Goal: Information Seeking & Learning: Learn about a topic

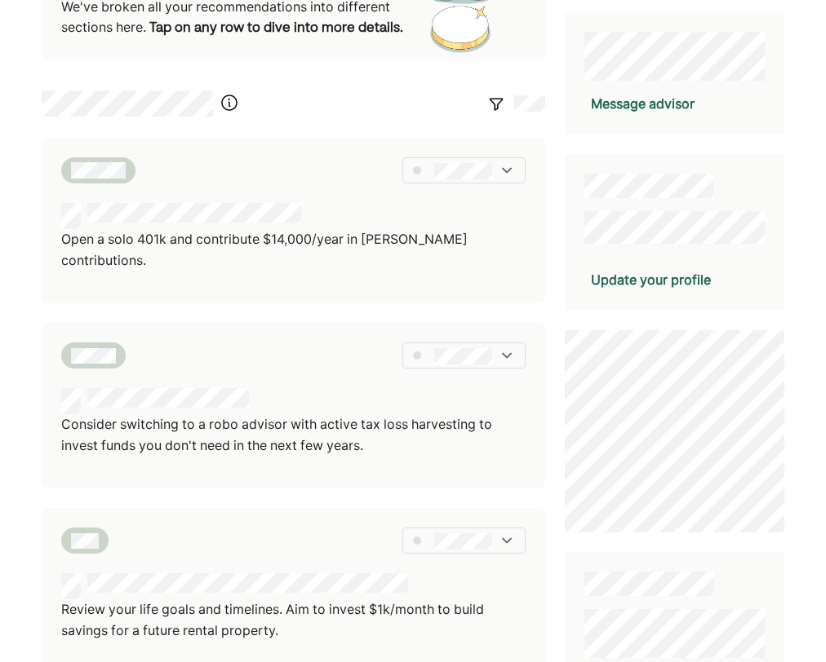
scroll to position [374, 0]
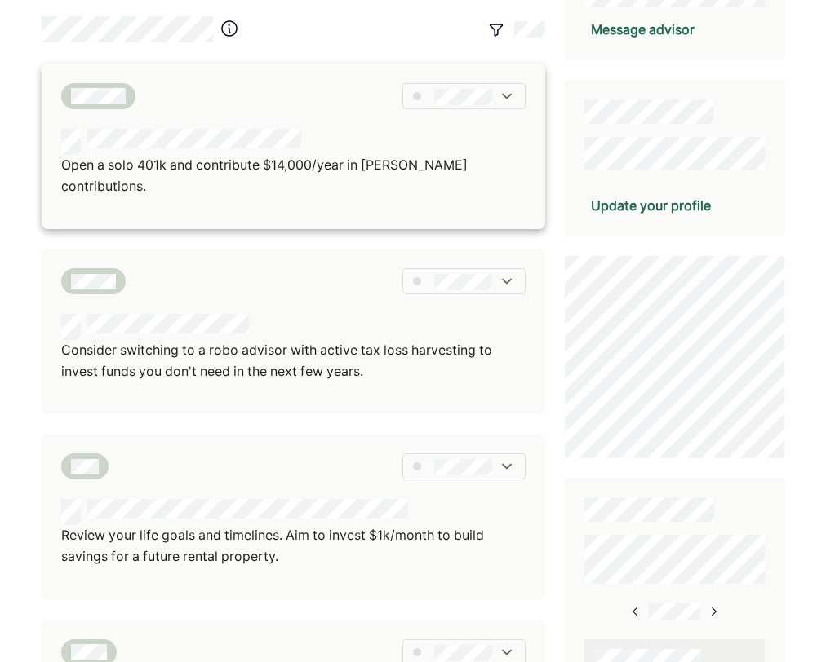
click at [175, 113] on div "Open a solo 401k and contribute $14,000/year in Roth contributions." at bounding box center [293, 147] width 503 height 166
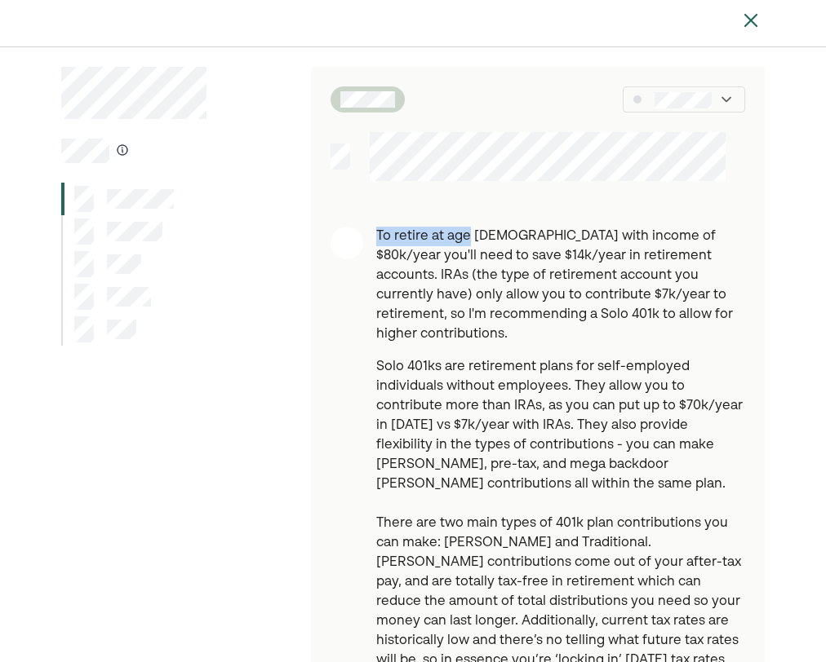
scroll to position [7, 0]
drag, startPoint x: 368, startPoint y: 148, endPoint x: 473, endPoint y: 228, distance: 132.2
click at [473, 228] on div "To retire at age 65 with income of $80k/year you'll need to save $14k/year in r…" at bounding box center [538, 480] width 454 height 829
click at [468, 241] on p "To retire at age 65 with income of $80k/year you'll need to save $14k/year in r…" at bounding box center [560, 284] width 369 height 117
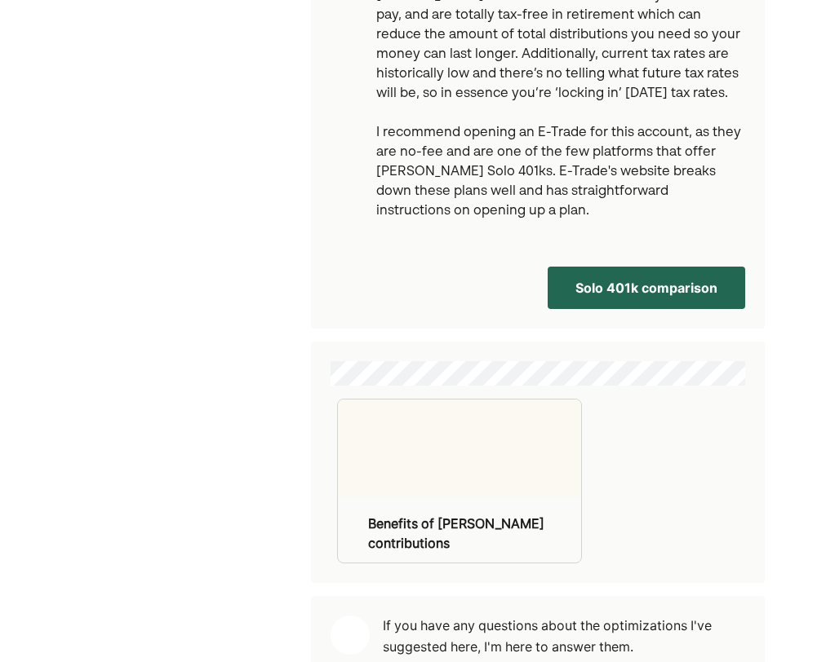
scroll to position [578, 0]
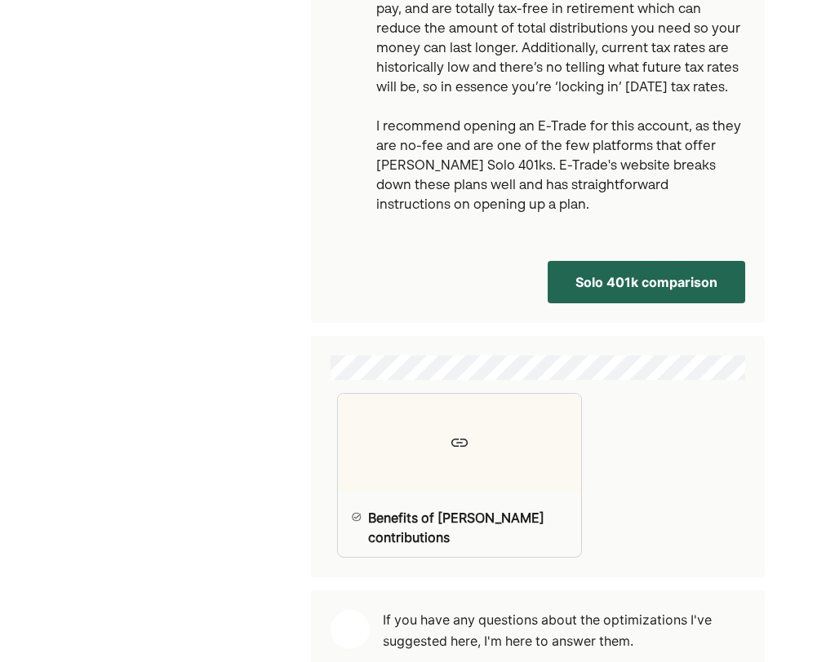
click at [615, 261] on button "Solo 401k comparison" at bounding box center [645, 282] width 197 height 42
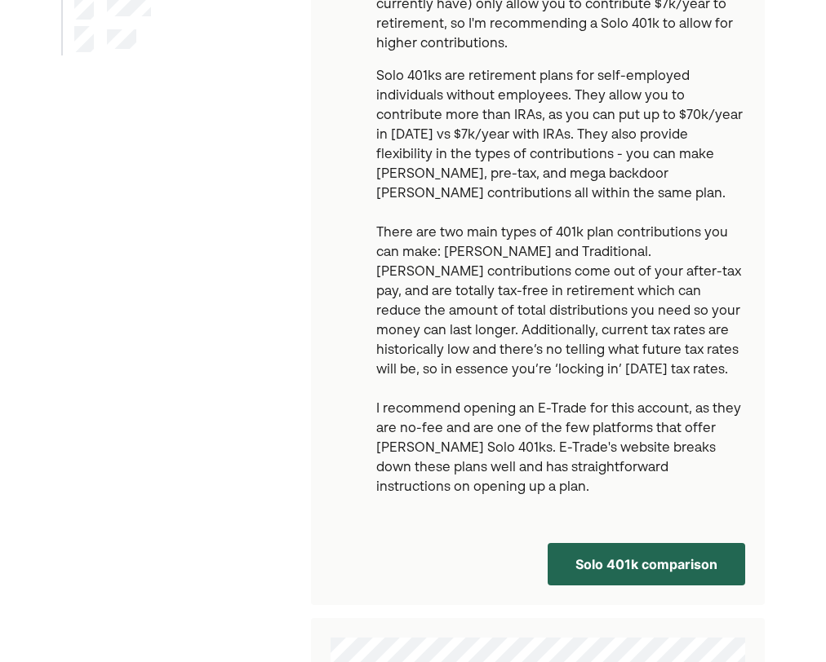
scroll to position [276, 0]
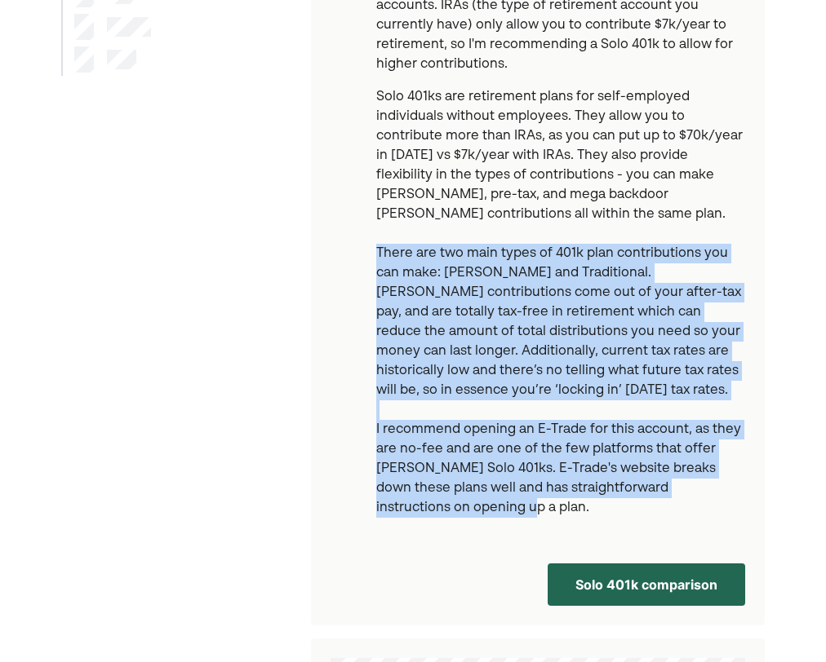
drag, startPoint x: 379, startPoint y: 206, endPoint x: 751, endPoint y: 455, distance: 448.0
click at [751, 455] on div "To retire at age 65 with income of $80k/year you'll need to save $14k/year in r…" at bounding box center [538, 244] width 454 height 574
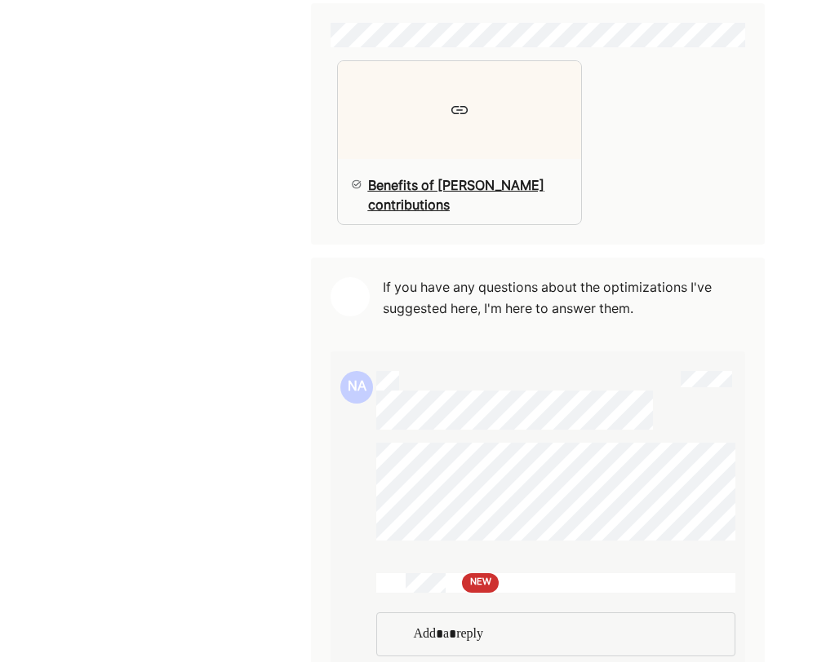
scroll to position [912, 0]
click at [465, 573] on div "NEW" at bounding box center [480, 583] width 37 height 20
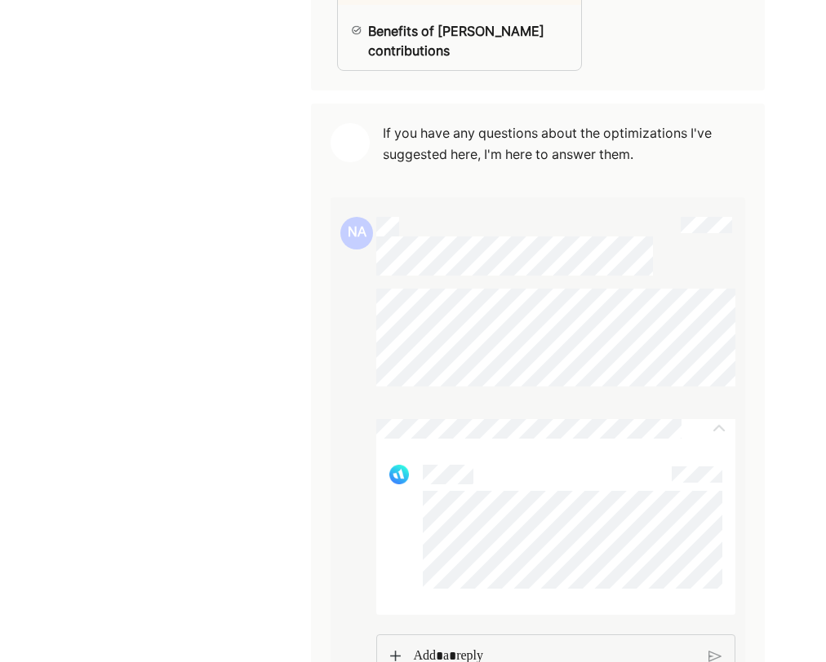
scroll to position [1088, 0]
